Goal: Find specific page/section: Find specific page/section

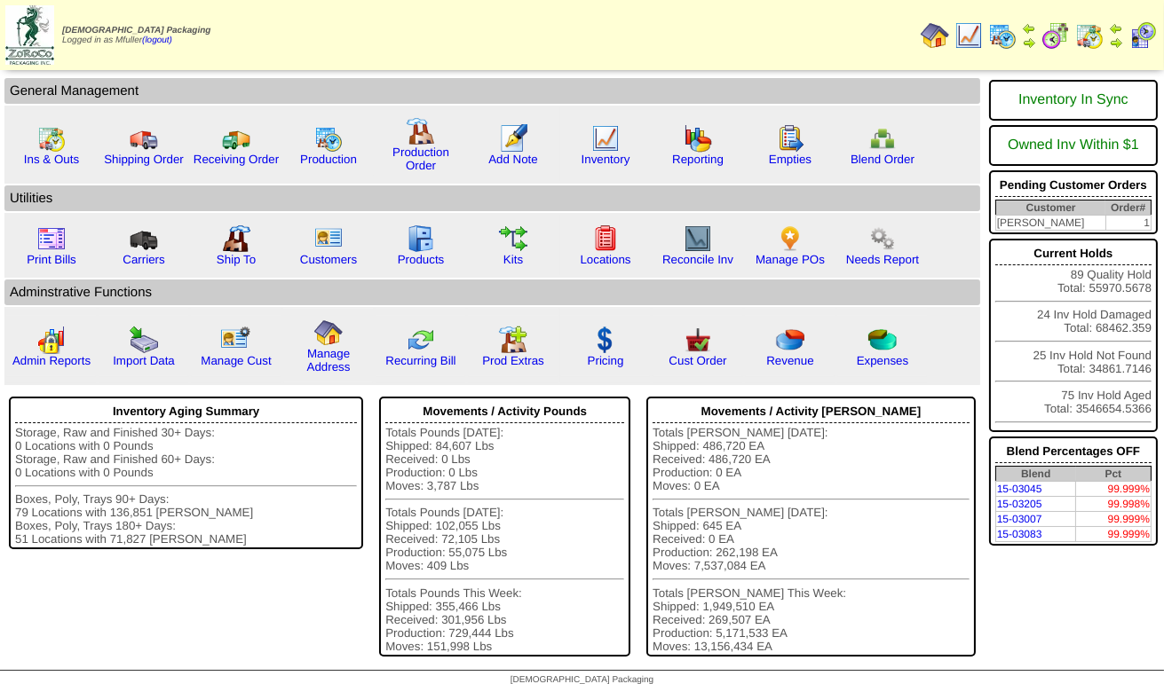
click at [1094, 38] on img at bounding box center [1089, 35] width 28 height 28
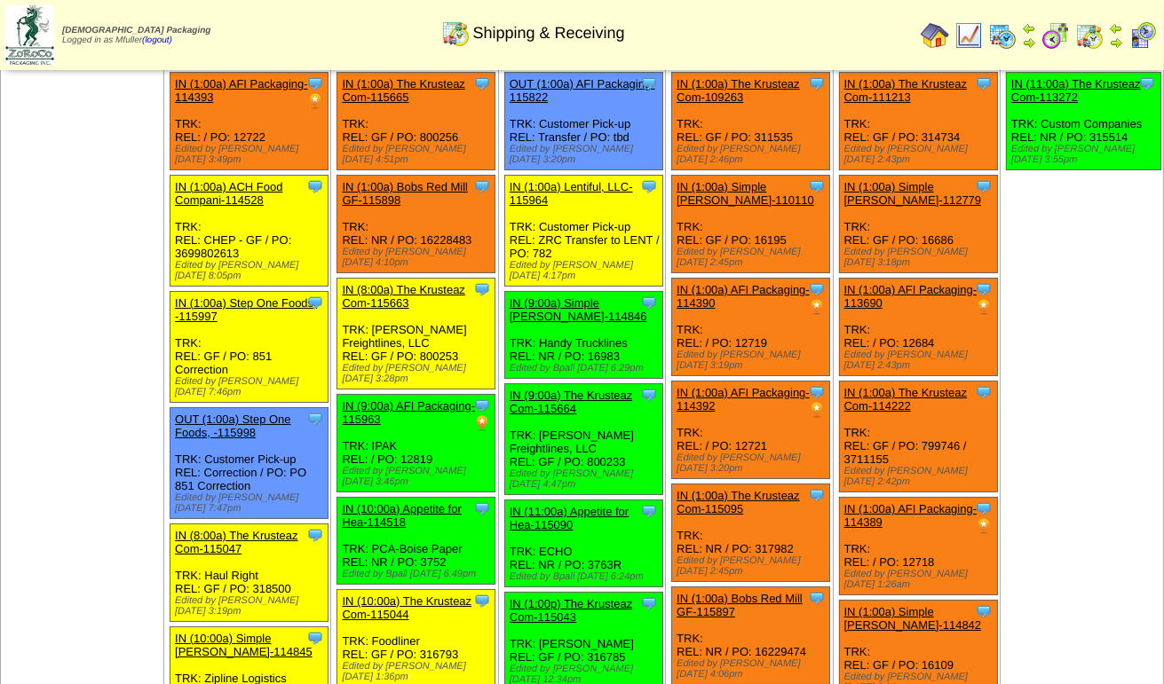
scroll to position [89, 0]
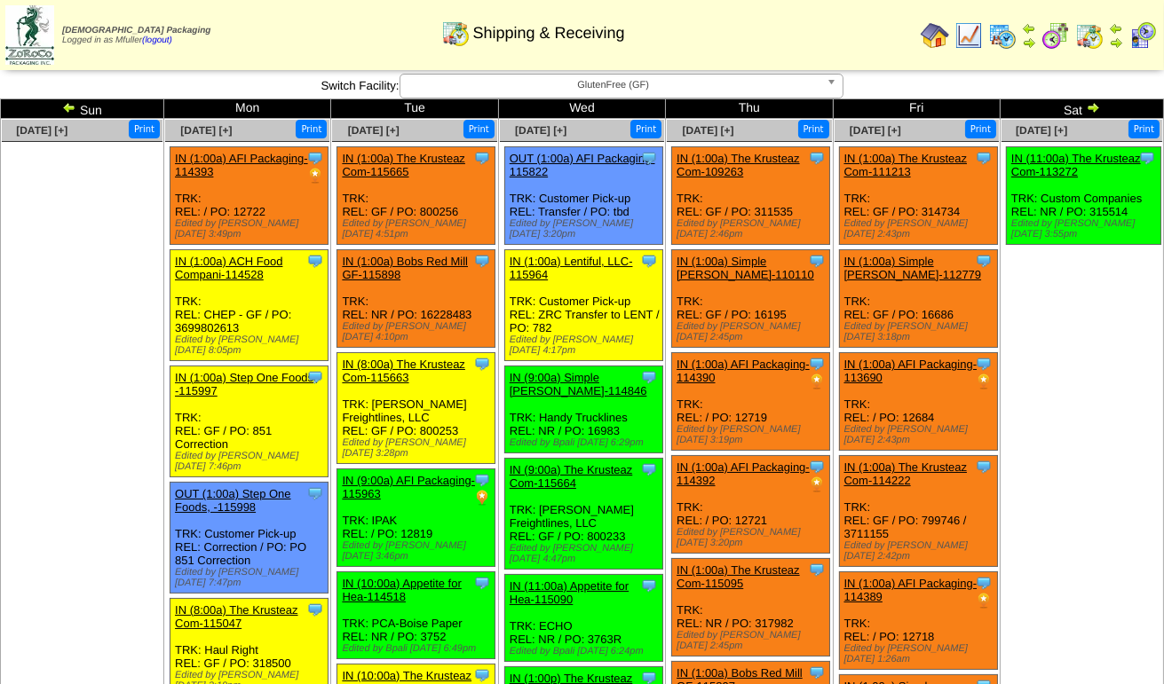
click at [554, 91] on span "GlutenFree (GF)" at bounding box center [613, 85] width 412 height 21
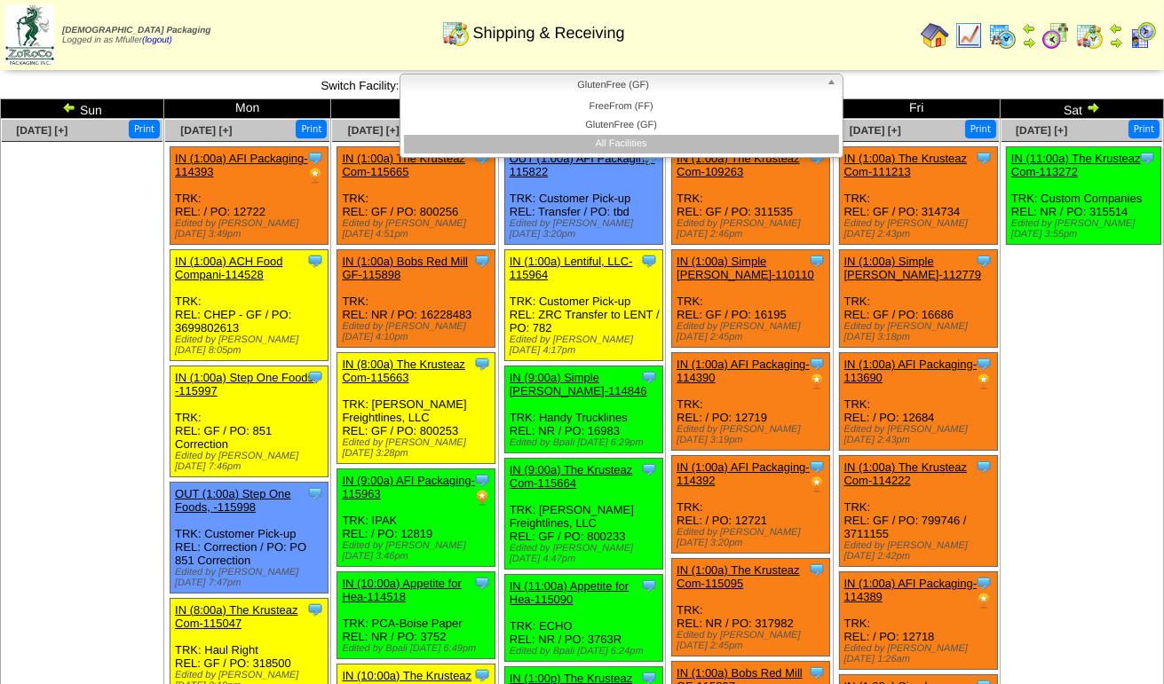
click at [567, 145] on li "All Facilities" at bounding box center [621, 144] width 435 height 19
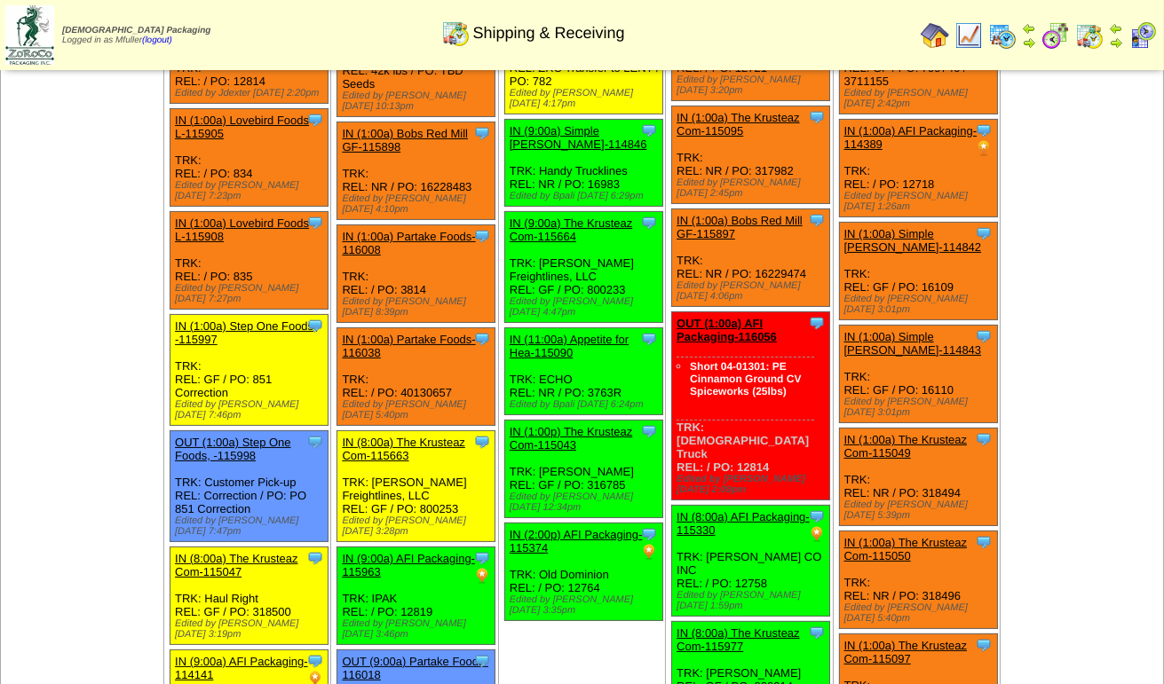
scroll to position [533, 0]
